Goal: Task Accomplishment & Management: Manage account settings

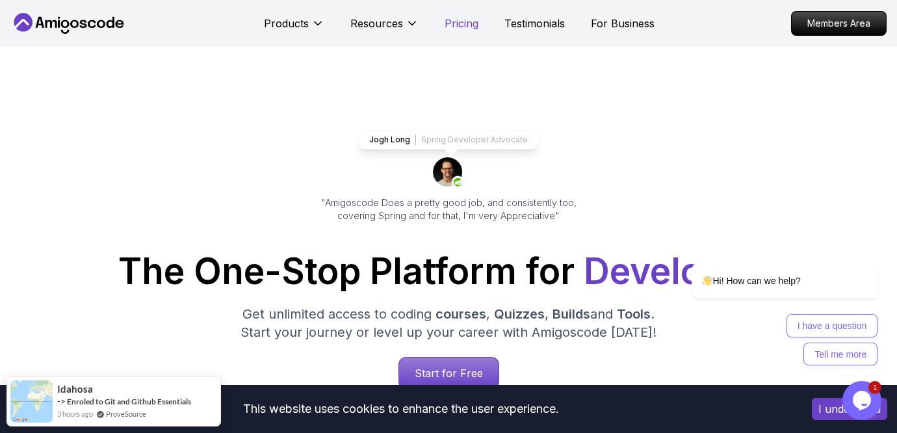
click at [456, 25] on p "Pricing" at bounding box center [462, 24] width 34 height 16
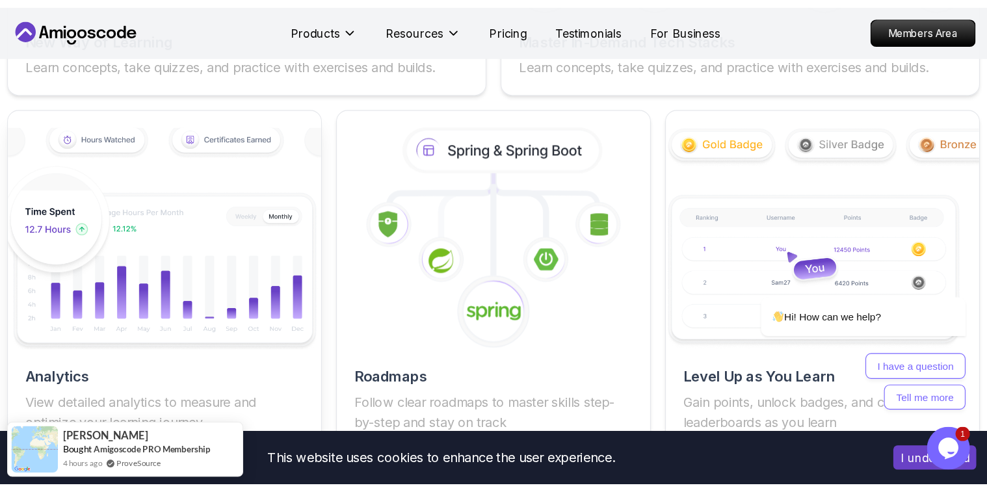
scroll to position [2312, 0]
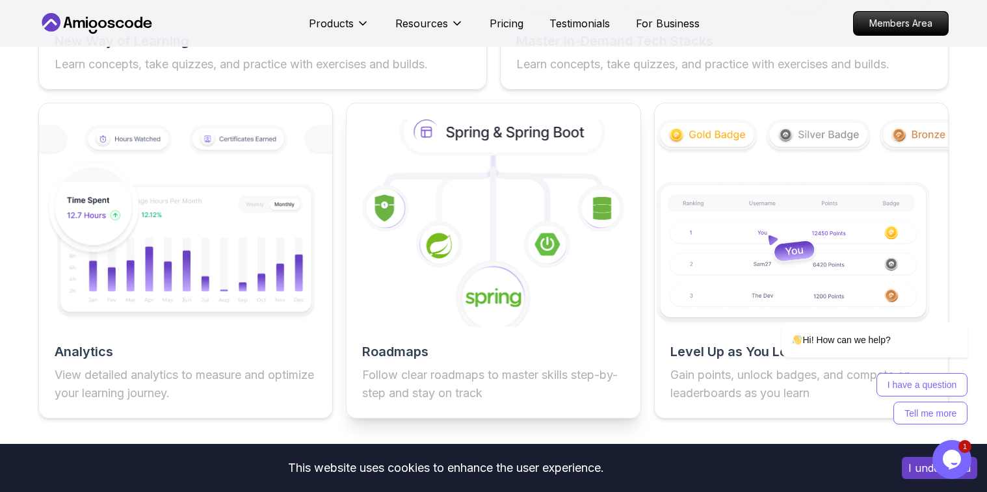
click at [494, 302] on image at bounding box center [493, 298] width 57 height 23
click at [394, 395] on p "Follow clear roadmaps to master skills step-by-step and stay on track" at bounding box center [493, 384] width 262 height 36
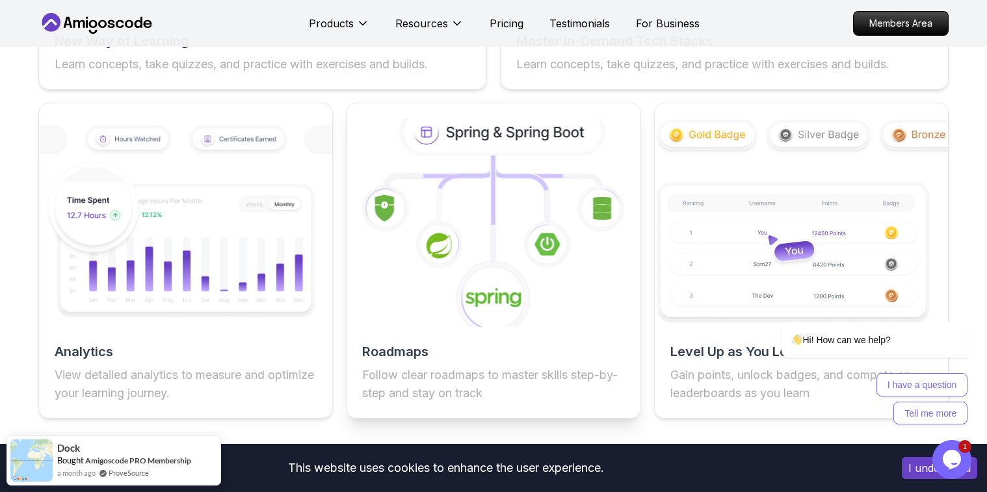
click at [498, 254] on icon at bounding box center [493, 223] width 322 height 228
click at [489, 136] on icon at bounding box center [503, 132] width 199 height 42
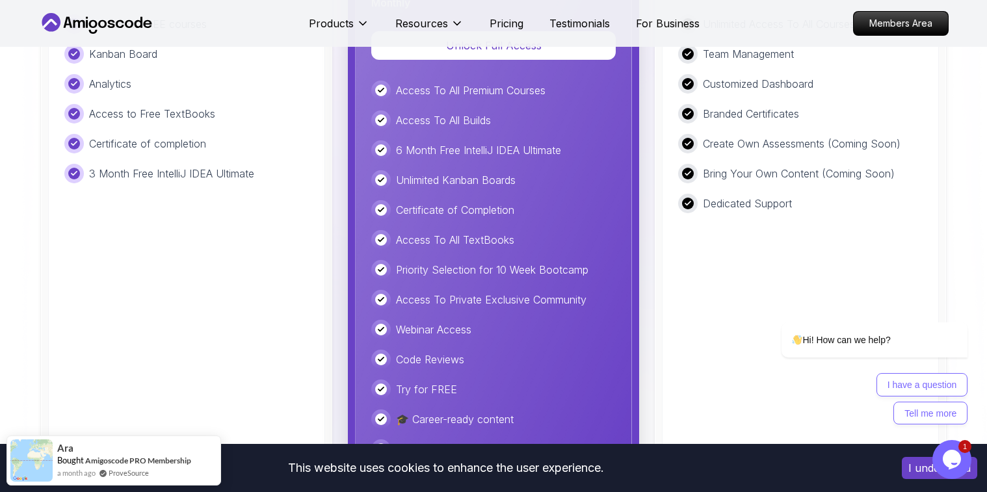
scroll to position [3229, 0]
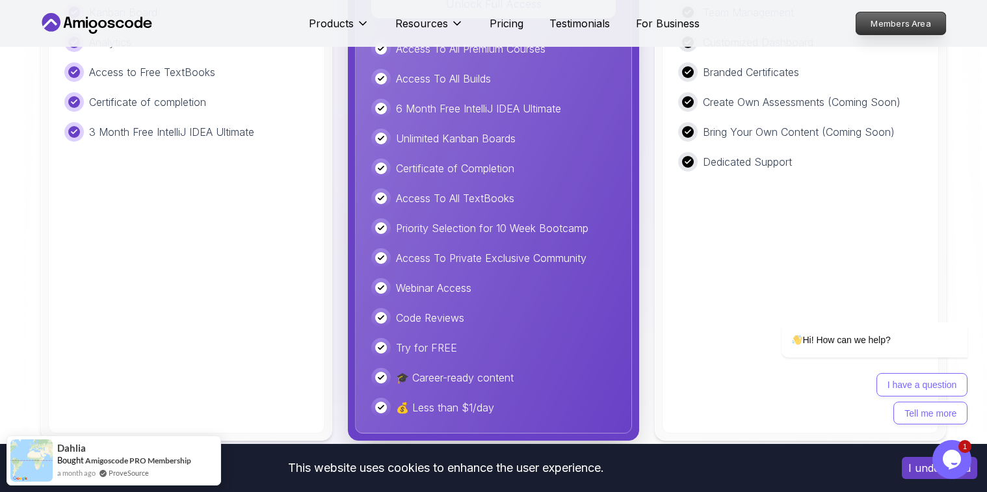
click at [884, 19] on p "Members Area" at bounding box center [901, 23] width 90 height 22
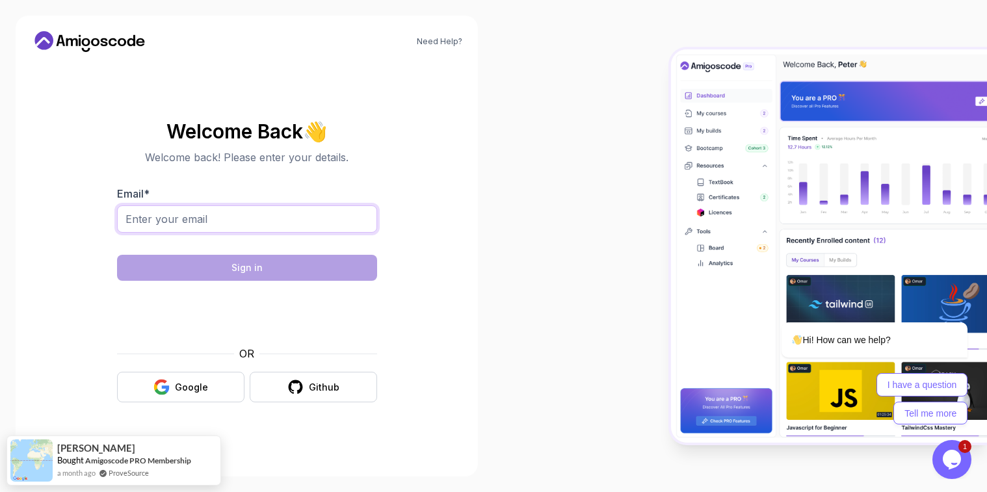
click at [201, 215] on input "Email *" at bounding box center [247, 218] width 260 height 27
type input "[EMAIL_ADDRESS][DOMAIN_NAME]"
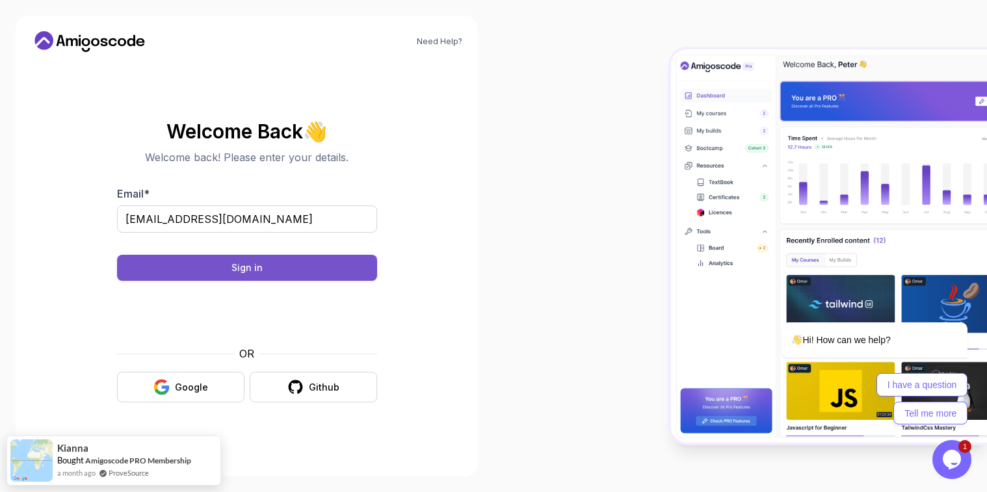
click at [252, 273] on div "Sign in" at bounding box center [246, 267] width 31 height 13
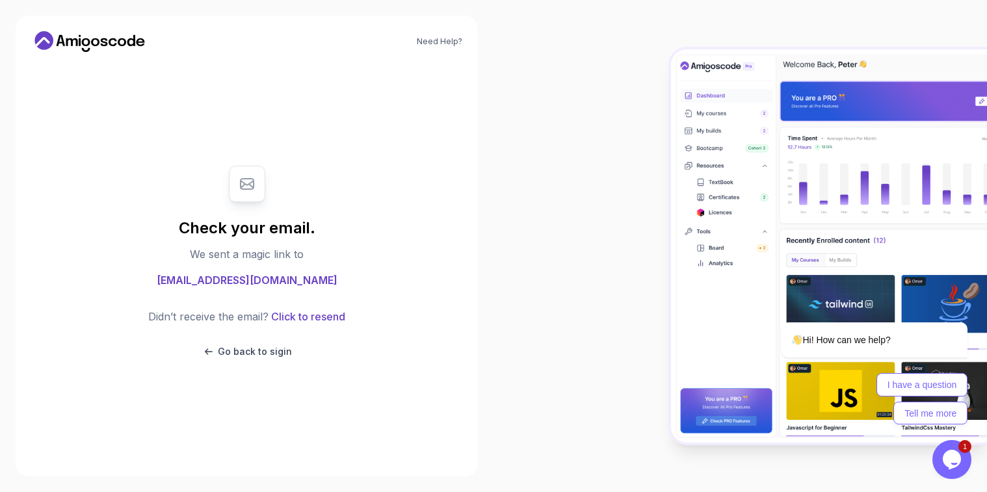
drag, startPoint x: 432, startPoint y: 258, endPoint x: 417, endPoint y: 257, distance: 15.6
click at [431, 258] on section "Check your email. We sent a magic link to [EMAIL_ADDRESS][DOMAIN_NAME] Didn’t r…" at bounding box center [246, 262] width 431 height 218
click at [120, 47] on icon at bounding box center [89, 41] width 117 height 21
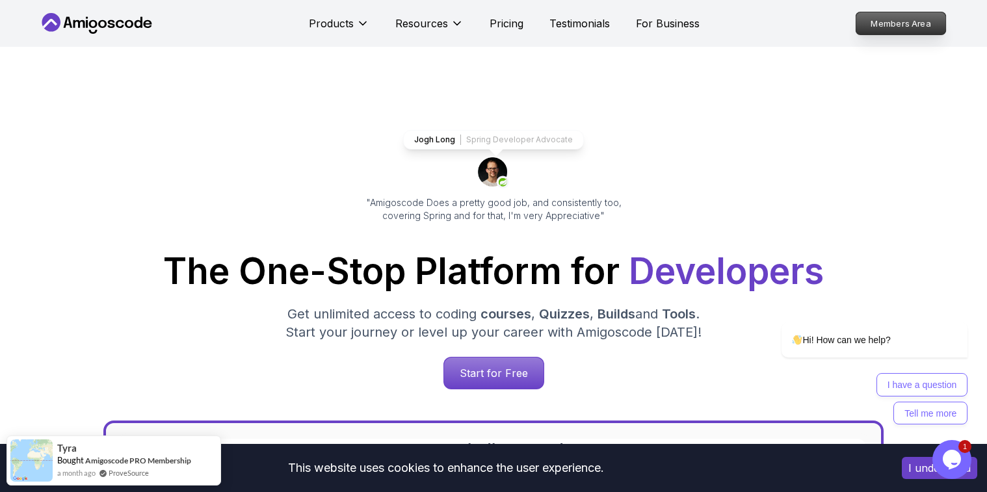
click at [896, 15] on p "Members Area" at bounding box center [901, 23] width 90 height 22
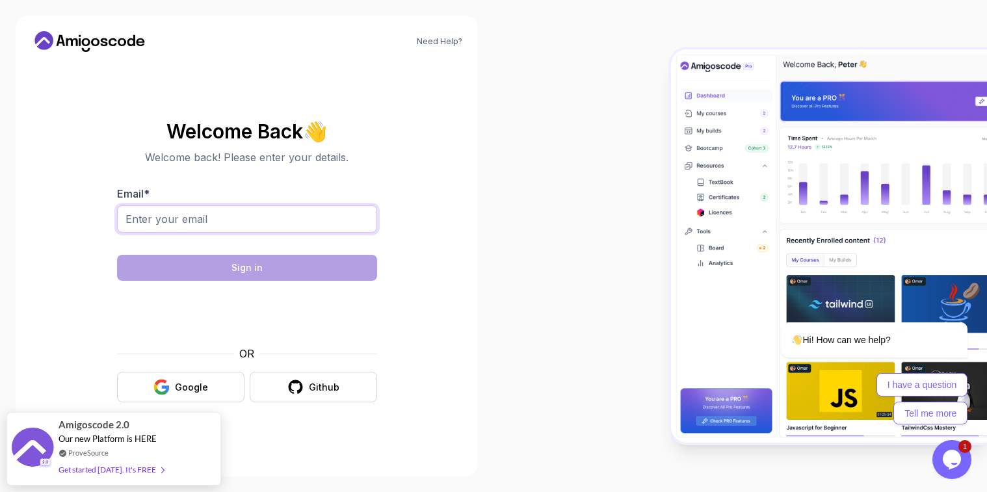
drag, startPoint x: 176, startPoint y: 207, endPoint x: 181, endPoint y: 211, distance: 6.9
click at [176, 207] on input "Email *" at bounding box center [247, 218] width 260 height 27
type input "[EMAIL_ADDRESS][DOMAIN_NAME]"
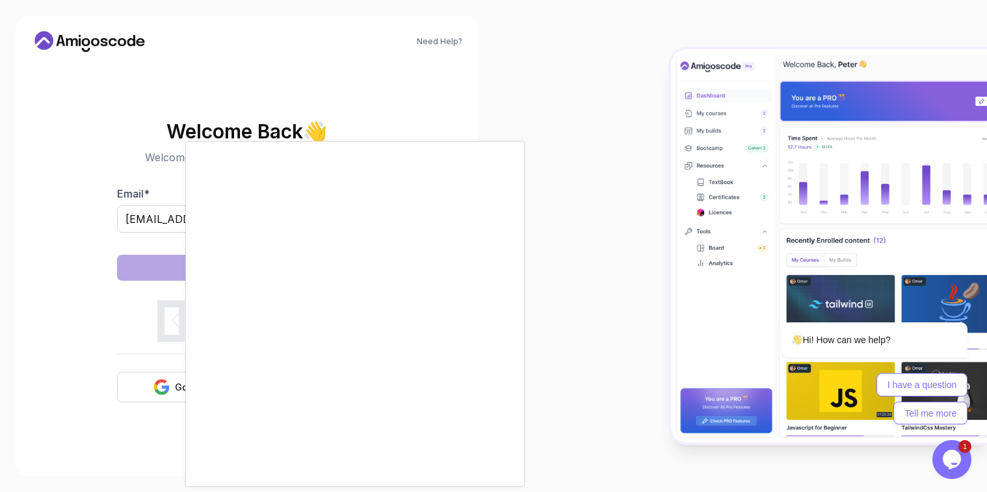
click at [238, 120] on div at bounding box center [493, 246] width 987 height 492
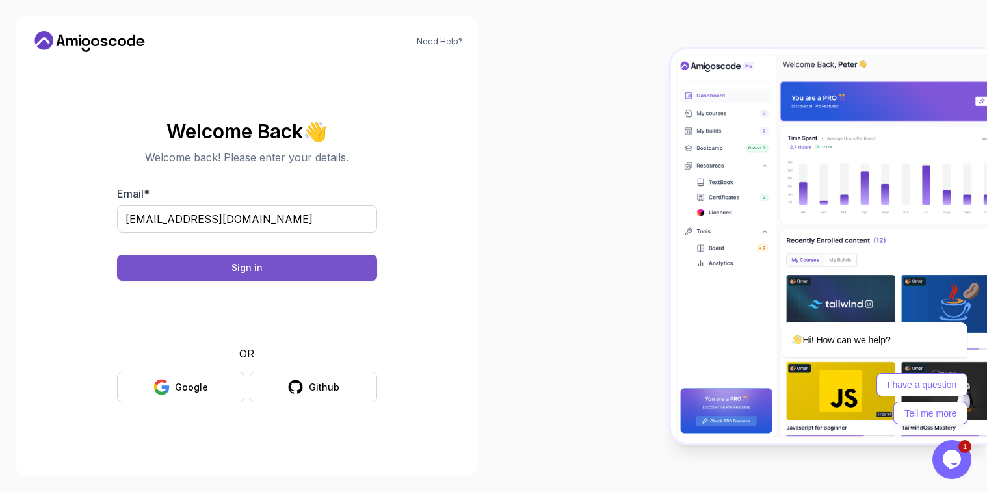
click at [253, 269] on div "Sign in" at bounding box center [246, 267] width 31 height 13
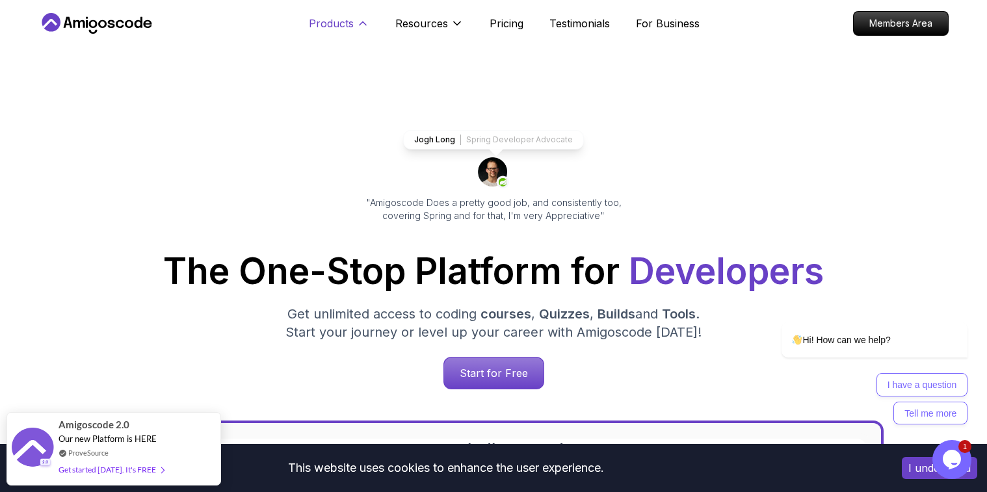
click at [338, 26] on p "Products" at bounding box center [331, 24] width 45 height 16
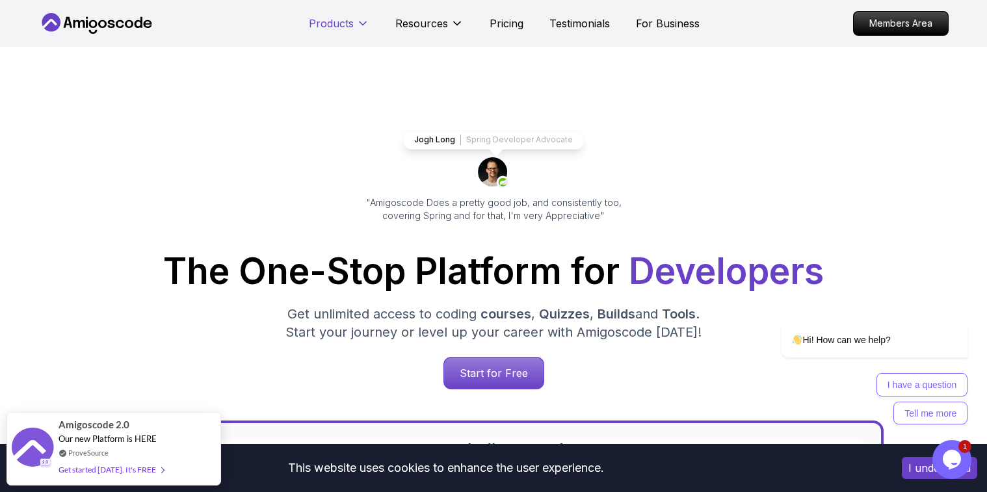
click at [339, 30] on p "Products" at bounding box center [331, 24] width 45 height 16
